Goal: Browse casually: Explore the website without a specific task or goal

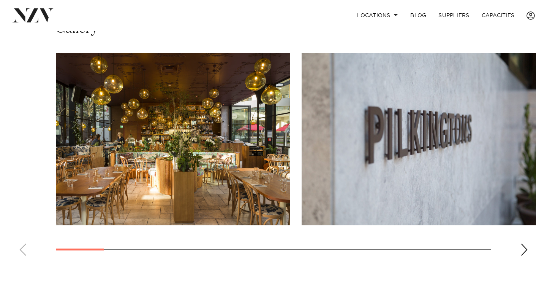
scroll to position [510, 0]
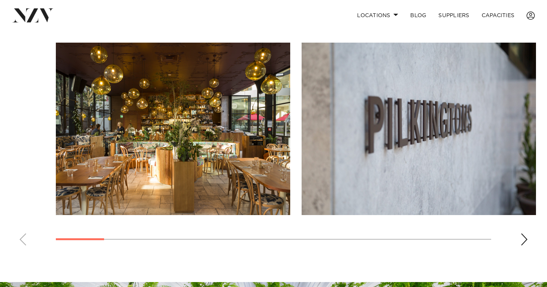
click at [525, 238] on div "Next slide" at bounding box center [525, 239] width 8 height 12
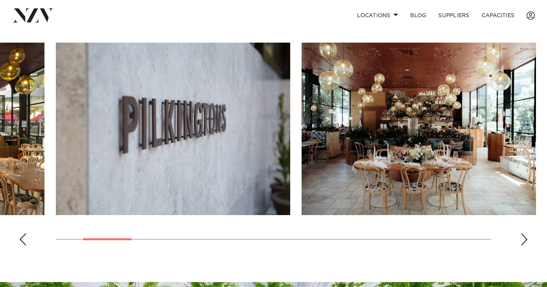
click at [525, 238] on div "Next slide" at bounding box center [525, 239] width 8 height 12
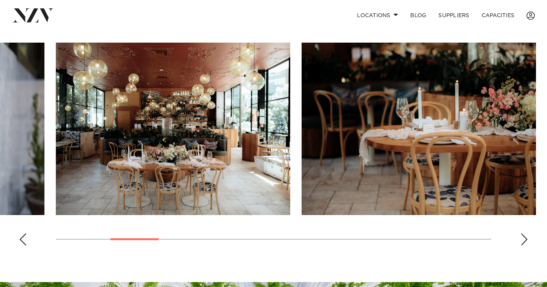
click at [525, 238] on div "Next slide" at bounding box center [525, 239] width 8 height 12
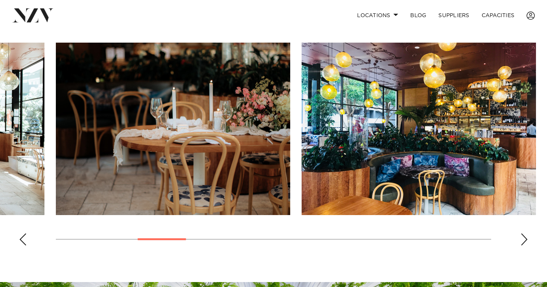
click at [525, 238] on div "Next slide" at bounding box center [525, 239] width 8 height 12
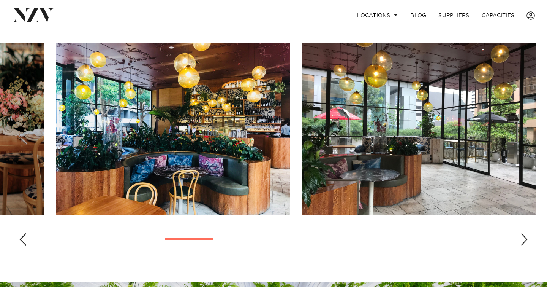
click at [525, 238] on div "Next slide" at bounding box center [525, 239] width 8 height 12
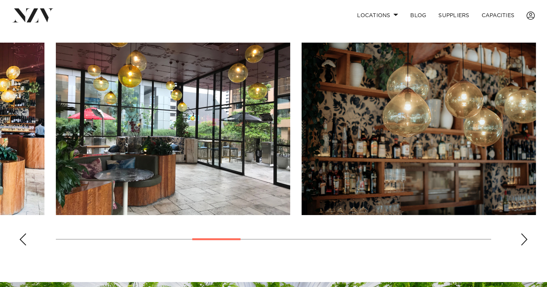
click at [525, 238] on div "Next slide" at bounding box center [525, 239] width 8 height 12
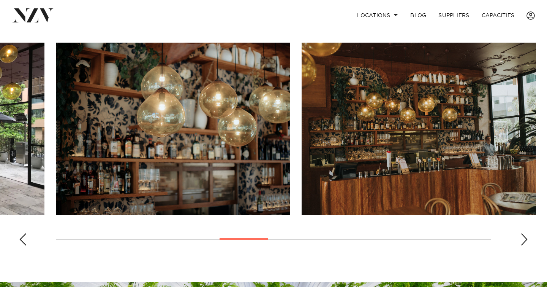
click at [525, 238] on div "Next slide" at bounding box center [525, 239] width 8 height 12
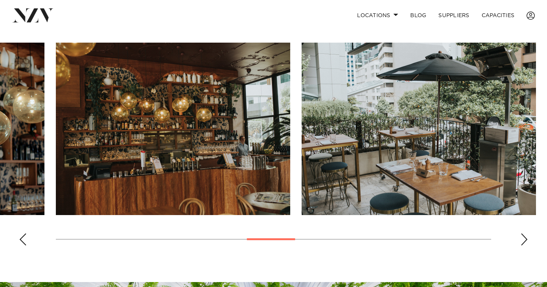
click at [525, 238] on div "Next slide" at bounding box center [525, 239] width 8 height 12
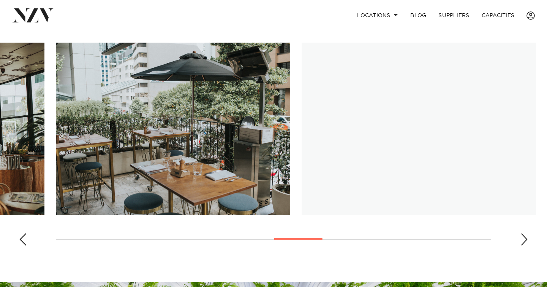
click at [525, 238] on div "Next slide" at bounding box center [525, 239] width 8 height 12
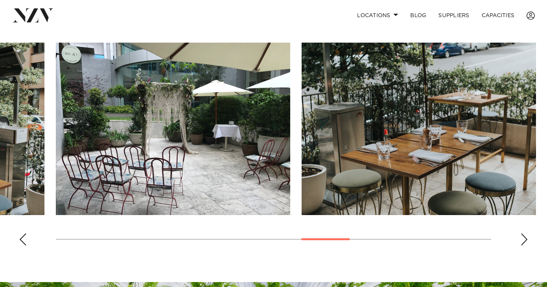
click at [525, 238] on div "Next slide" at bounding box center [525, 239] width 8 height 12
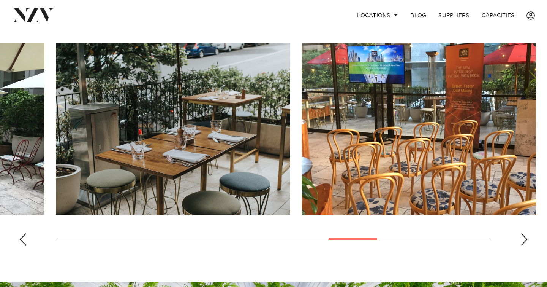
click at [525, 238] on div "Next slide" at bounding box center [525, 239] width 8 height 12
